Goal: Task Accomplishment & Management: Manage account settings

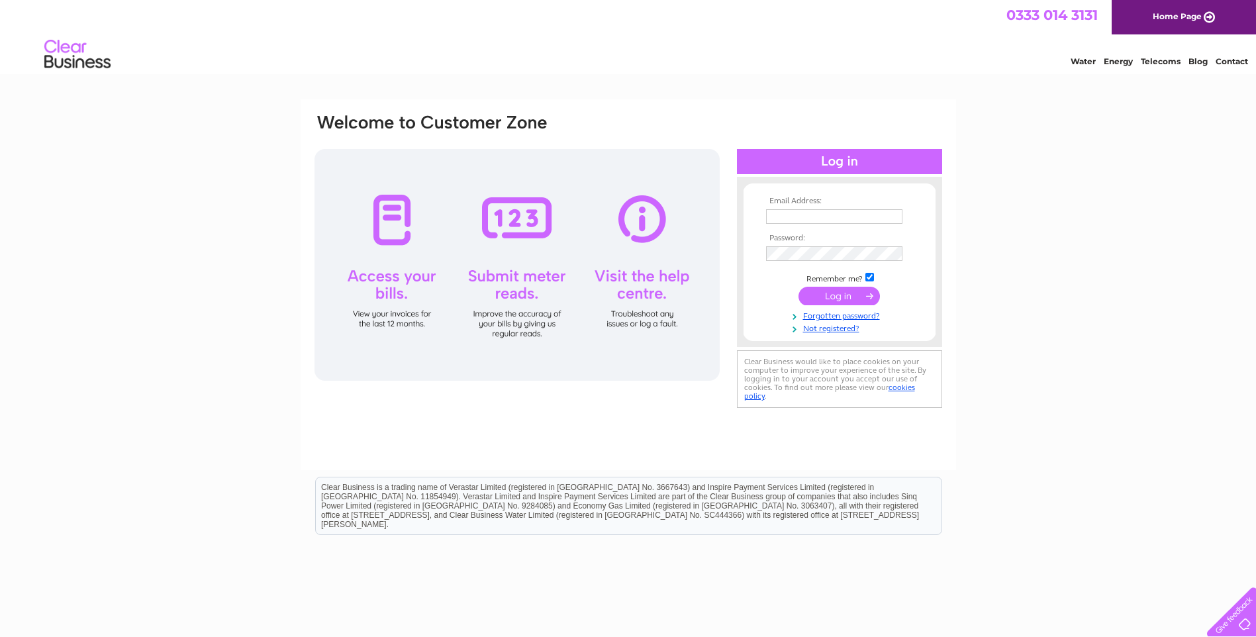
type input "office@wales-pc.org.uk"
click at [820, 297] on input "submit" at bounding box center [839, 296] width 81 height 19
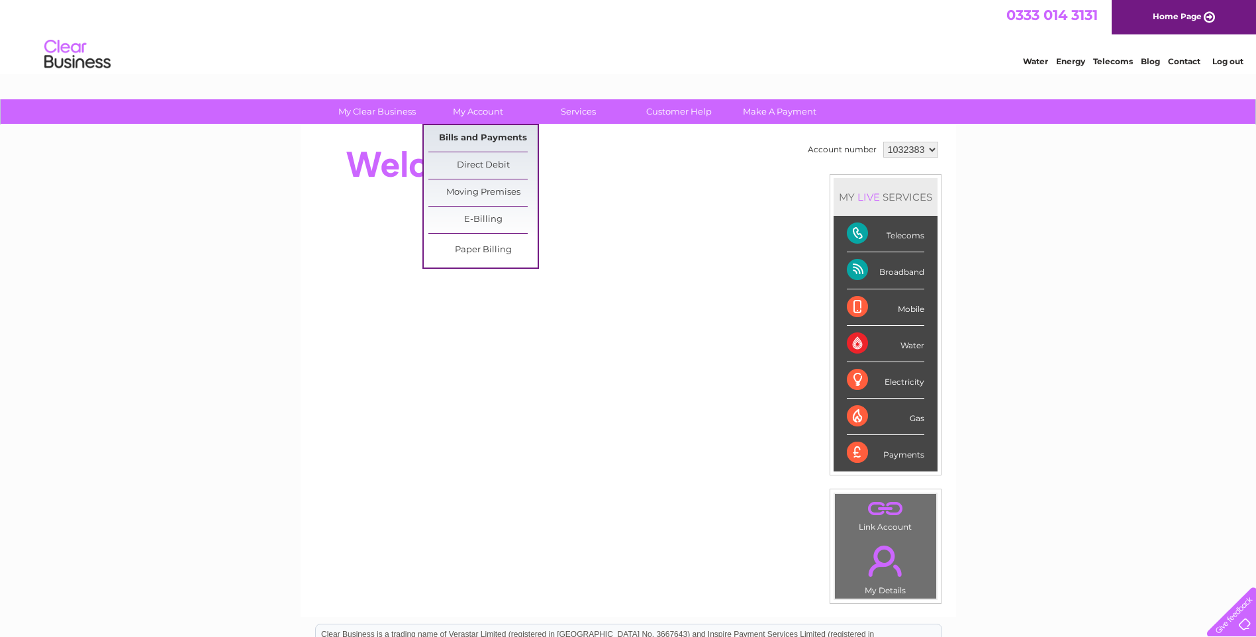
click at [480, 136] on link "Bills and Payments" at bounding box center [483, 138] width 109 height 26
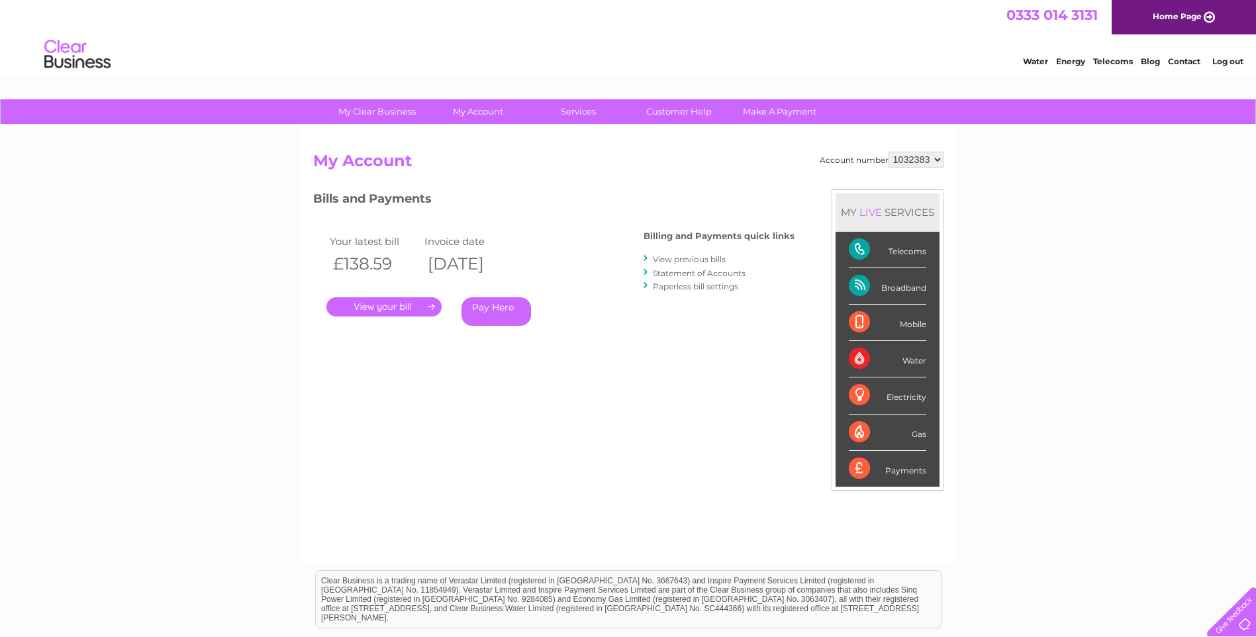
click at [377, 304] on link "." at bounding box center [384, 306] width 115 height 19
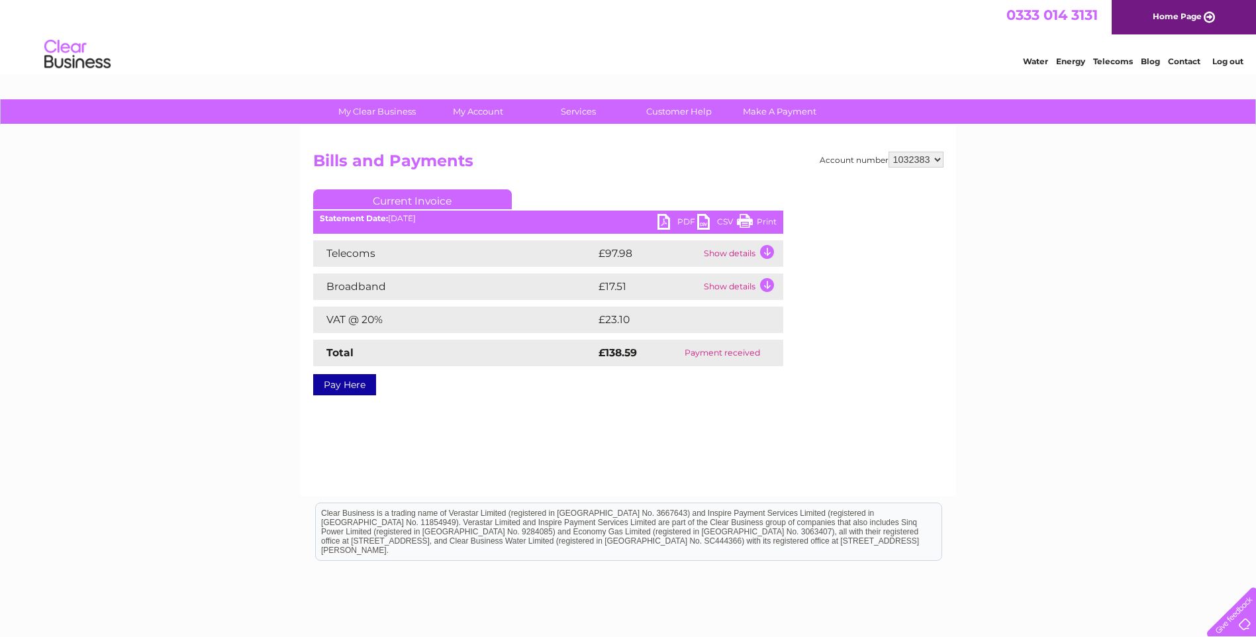
click at [664, 223] on link "PDF" at bounding box center [678, 223] width 40 height 19
